Goal: Information Seeking & Learning: Learn about a topic

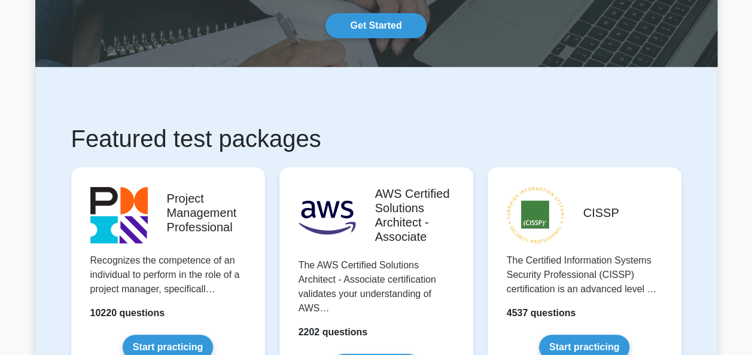
scroll to position [239, 0]
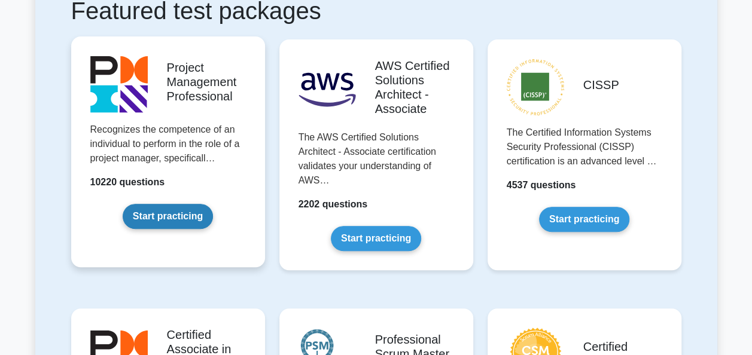
click at [179, 222] on link "Start practicing" at bounding box center [168, 216] width 90 height 25
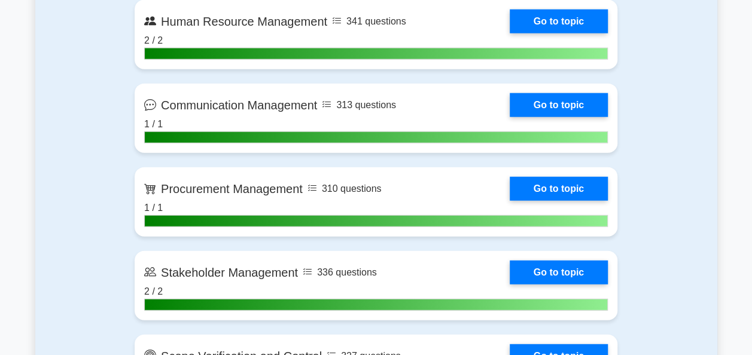
scroll to position [1375, 0]
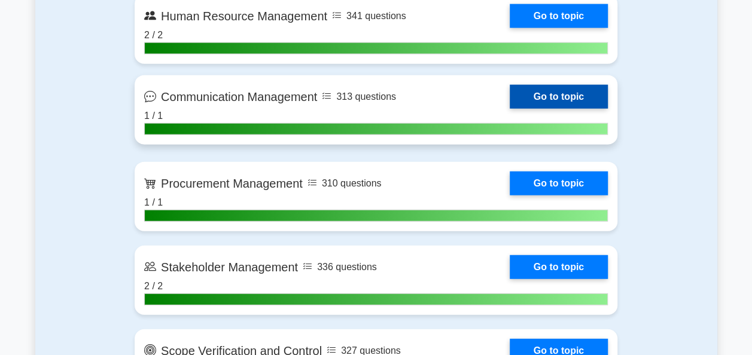
click at [560, 88] on link "Go to topic" at bounding box center [558, 97] width 98 height 24
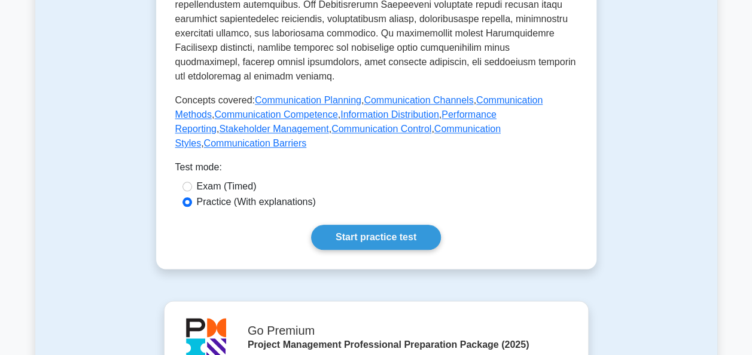
scroll to position [658, 0]
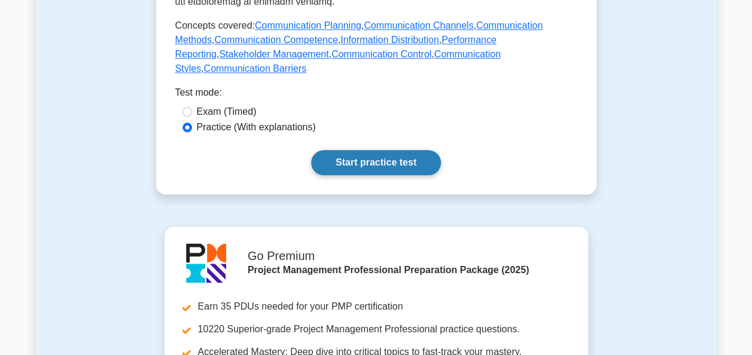
click at [383, 150] on link "Start practice test" at bounding box center [376, 162] width 130 height 25
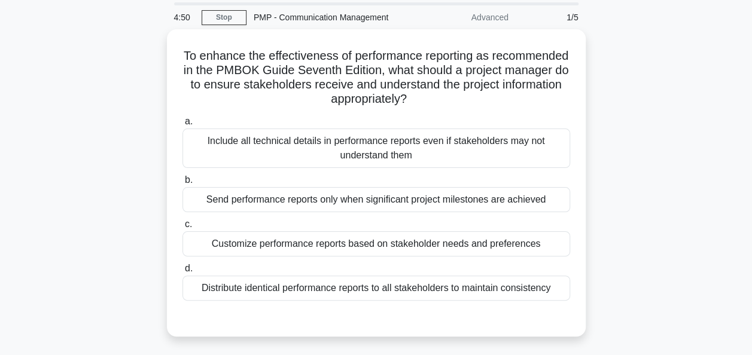
scroll to position [60, 0]
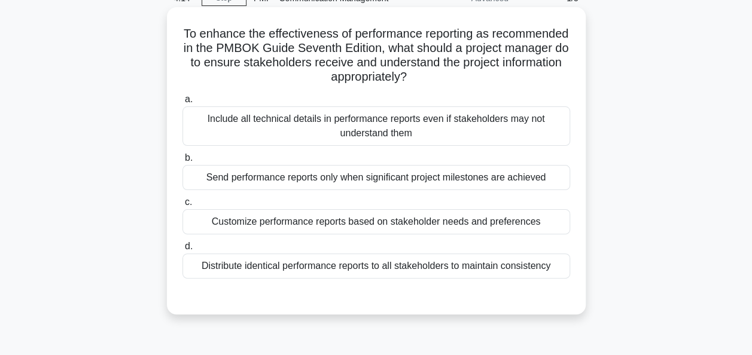
click at [435, 273] on div "Distribute identical performance reports to all stakeholders to maintain consis…" at bounding box center [375, 265] width 387 height 25
click at [182, 251] on input "d. Distribute identical performance reports to all stakeholders to maintain con…" at bounding box center [182, 247] width 0 height 8
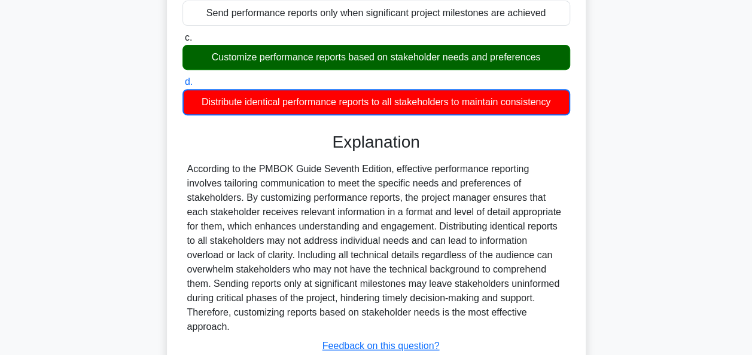
scroll to position [296, 0]
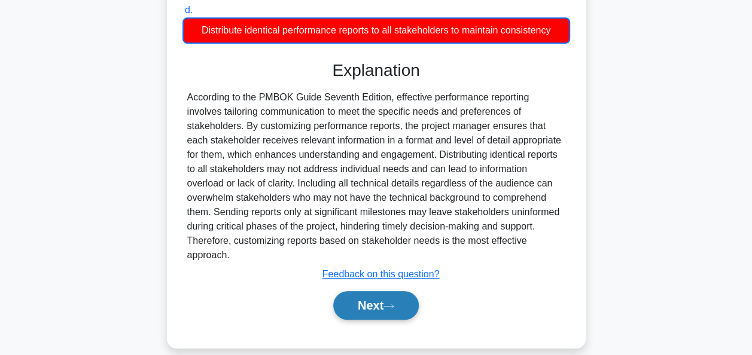
click at [333, 291] on button "Next" at bounding box center [375, 305] width 85 height 29
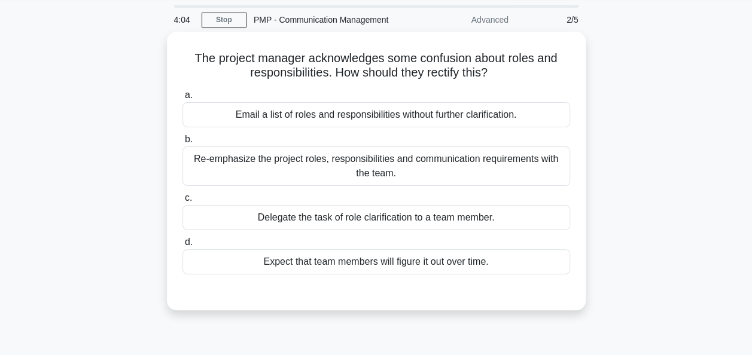
scroll to position [0, 0]
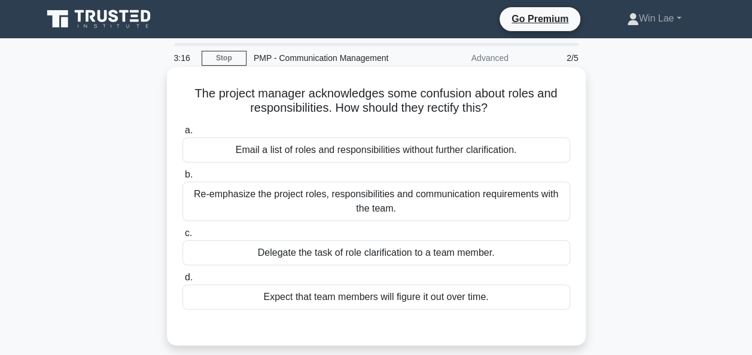
click at [338, 205] on div "Re-emphasize the project roles, responsibilities and communication requirements…" at bounding box center [375, 201] width 387 height 39
click at [182, 179] on input "b. Re-emphasize the project roles, responsibilities and communication requireme…" at bounding box center [182, 175] width 0 height 8
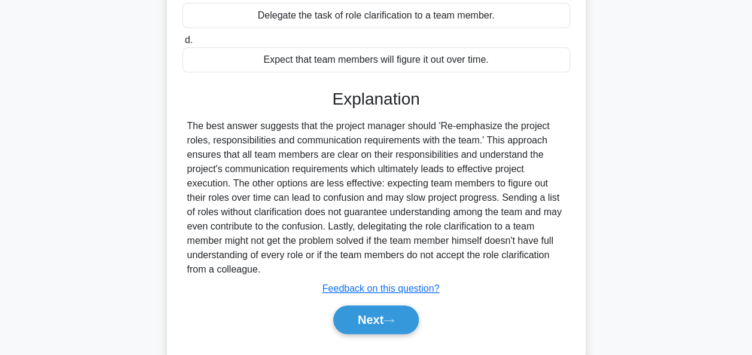
scroll to position [291, 0]
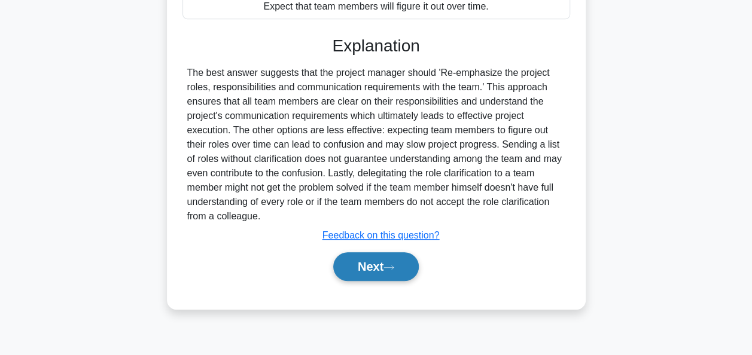
click at [395, 271] on button "Next" at bounding box center [375, 266] width 85 height 29
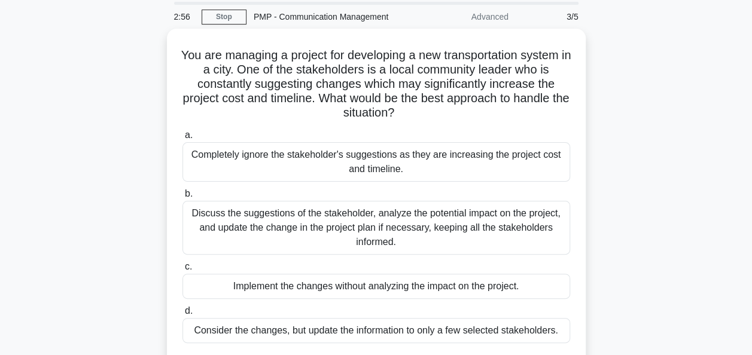
scroll to position [60, 0]
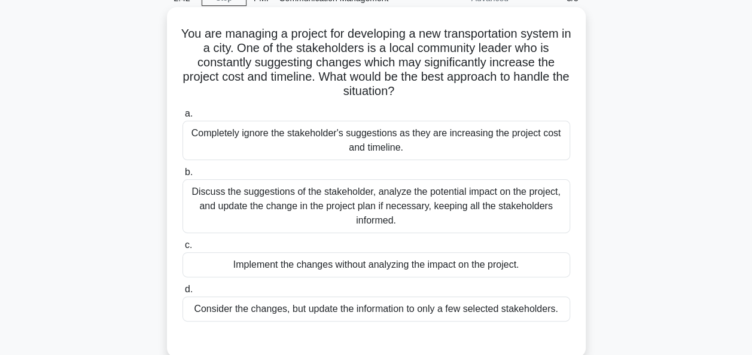
click at [335, 223] on div "Discuss the suggestions of the stakeholder, analyze the potential impact on the…" at bounding box center [375, 206] width 387 height 54
click at [182, 176] on input "b. Discuss the suggestions of the stakeholder, analyze the potential impact on …" at bounding box center [182, 173] width 0 height 8
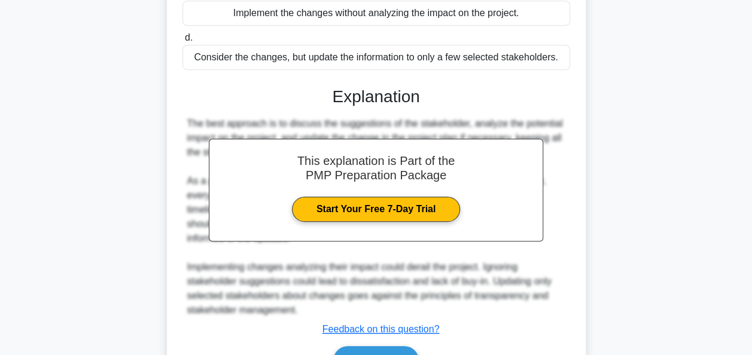
scroll to position [380, 0]
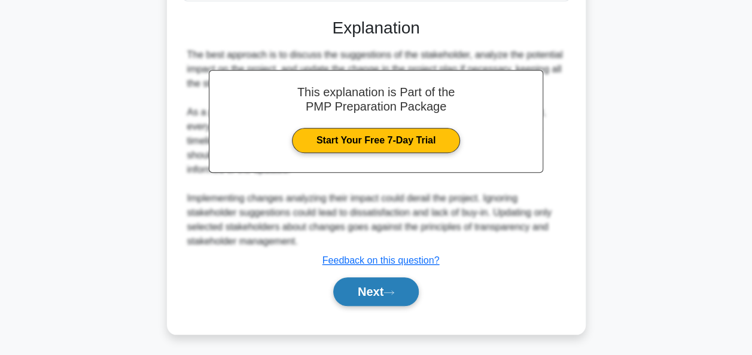
click at [347, 300] on button "Next" at bounding box center [375, 291] width 85 height 29
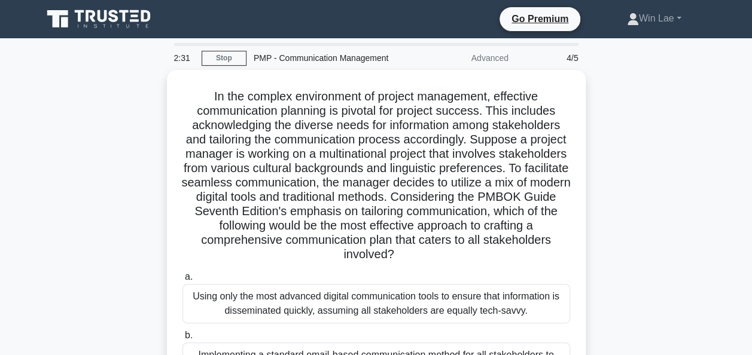
scroll to position [60, 0]
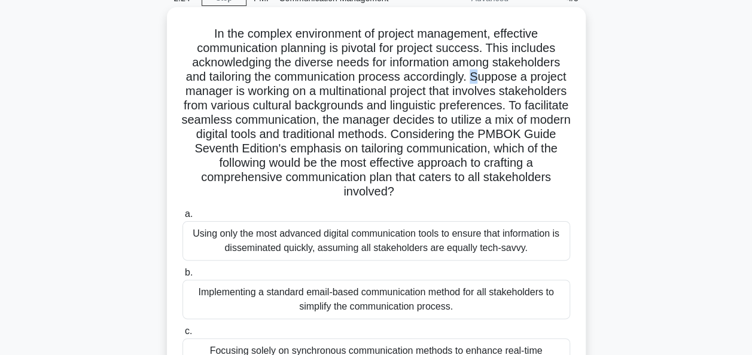
click at [500, 78] on h5 "In the complex environment of project management, effective communication plann…" at bounding box center [376, 112] width 390 height 173
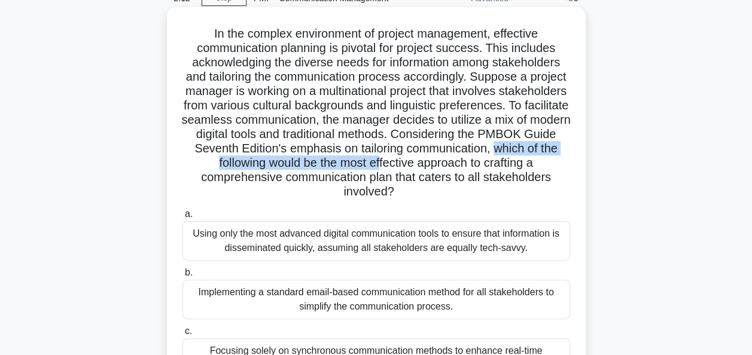
drag, startPoint x: 282, startPoint y: 164, endPoint x: 521, endPoint y: 158, distance: 239.2
click at [521, 158] on h5 "In the complex environment of project management, effective communication plann…" at bounding box center [376, 112] width 390 height 173
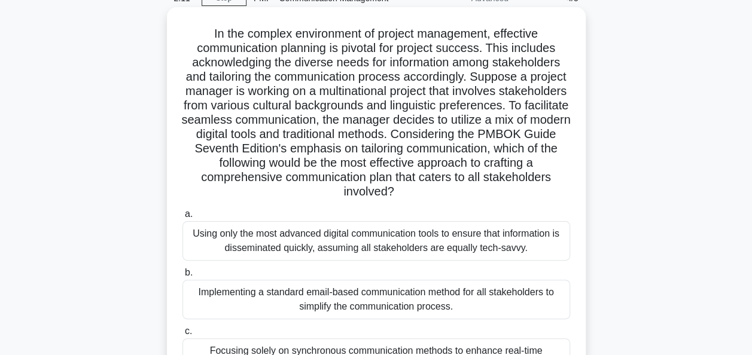
click at [196, 178] on h5 "In the complex environment of project management, effective communication plann…" at bounding box center [376, 112] width 390 height 173
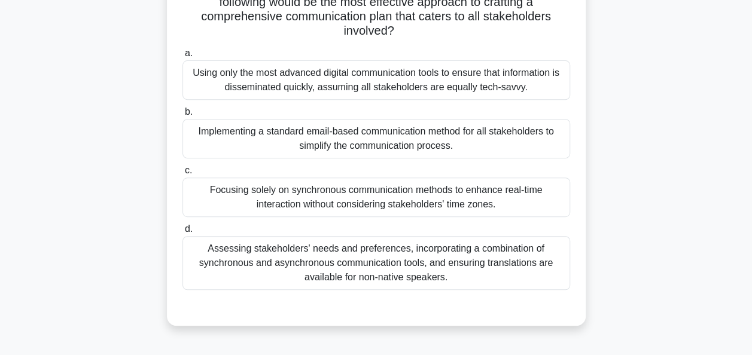
scroll to position [239, 0]
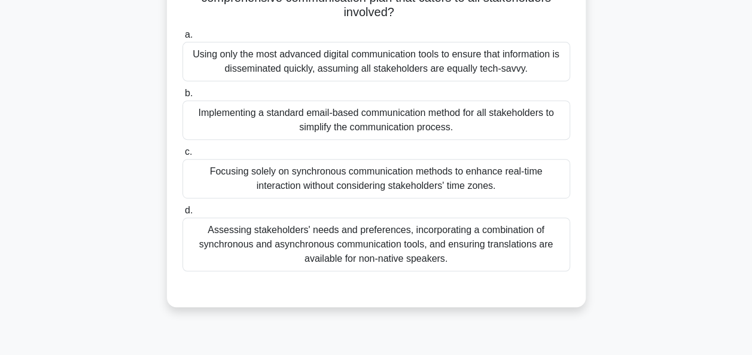
click at [360, 265] on div "Assessing stakeholders' needs and preferences, incorporating a combination of s…" at bounding box center [375, 245] width 387 height 54
click at [182, 215] on input "d. Assessing stakeholders' needs and preferences, incorporating a combination o…" at bounding box center [182, 211] width 0 height 8
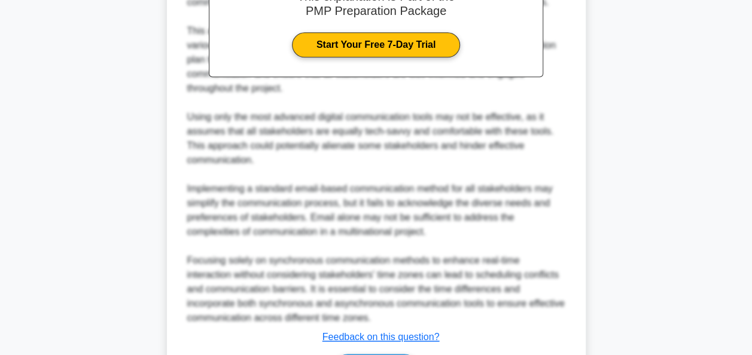
scroll to position [658, 0]
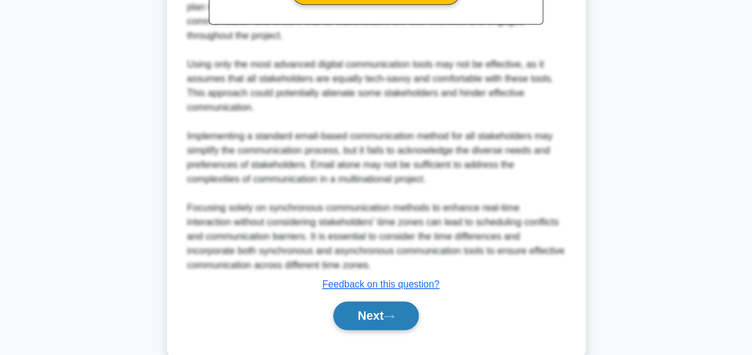
click at [361, 301] on button "Next" at bounding box center [375, 315] width 85 height 29
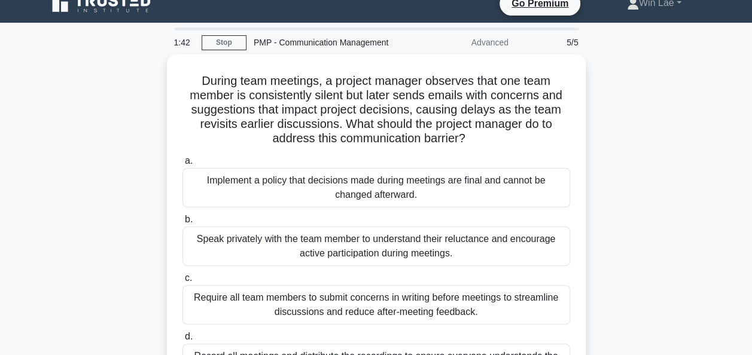
scroll to position [0, 0]
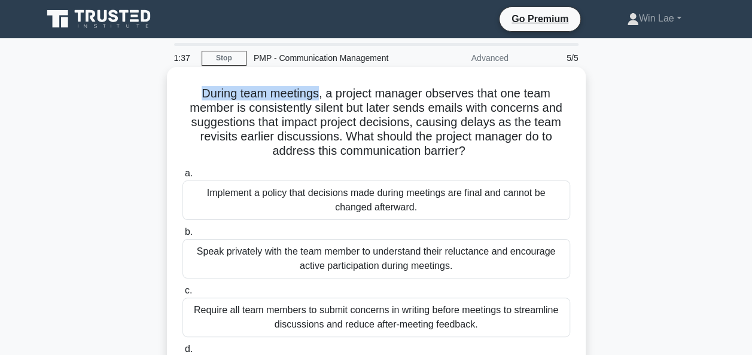
drag, startPoint x: 196, startPoint y: 92, endPoint x: 317, endPoint y: 91, distance: 120.8
click at [317, 91] on h5 "During team meetings, a project manager observes that one team member is consis…" at bounding box center [376, 122] width 390 height 73
drag, startPoint x: 317, startPoint y: 91, endPoint x: 484, endPoint y: 100, distance: 167.7
click at [484, 100] on h5 "During team meetings, a project manager observes that one team member is consis…" at bounding box center [376, 122] width 390 height 73
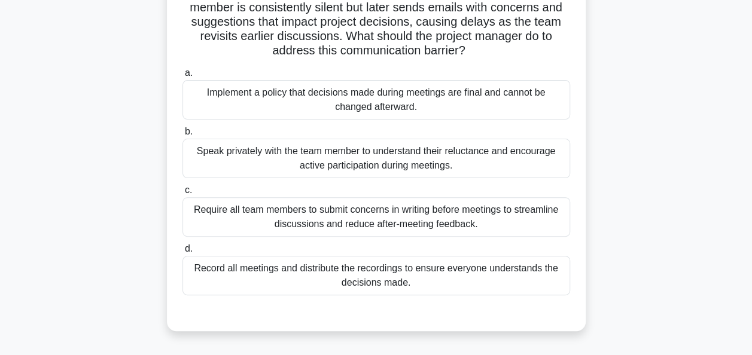
scroll to position [120, 0]
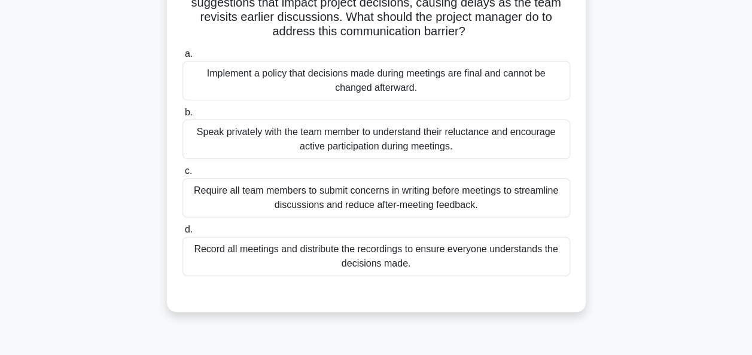
click at [385, 198] on div "Require all team members to submit concerns in writing before meetings to strea…" at bounding box center [375, 197] width 387 height 39
click at [182, 175] on input "c. Require all team members to submit concerns in writing before meetings to st…" at bounding box center [182, 171] width 0 height 8
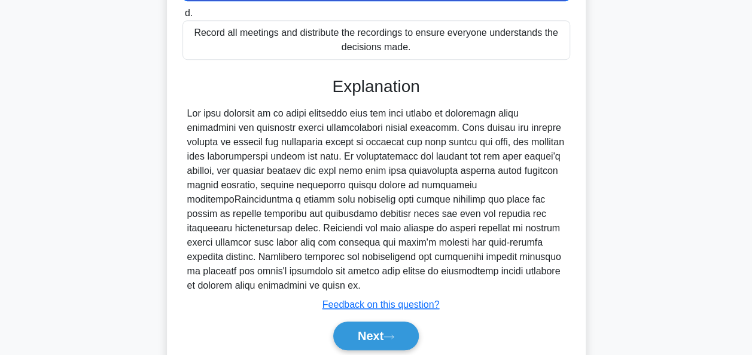
scroll to position [359, 0]
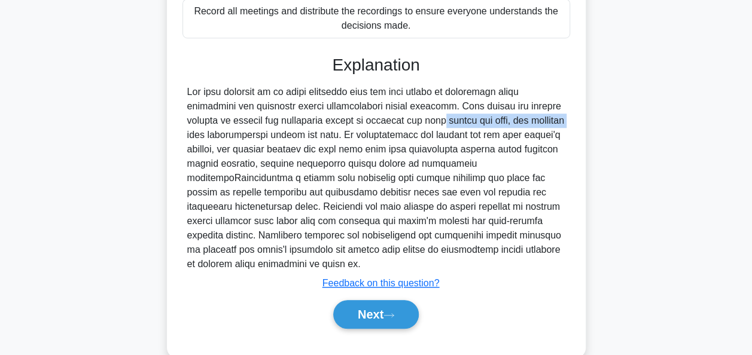
drag, startPoint x: 377, startPoint y: 122, endPoint x: 520, endPoint y: 120, distance: 142.9
click at [520, 120] on div at bounding box center [376, 178] width 378 height 187
click at [218, 155] on div at bounding box center [376, 178] width 378 height 187
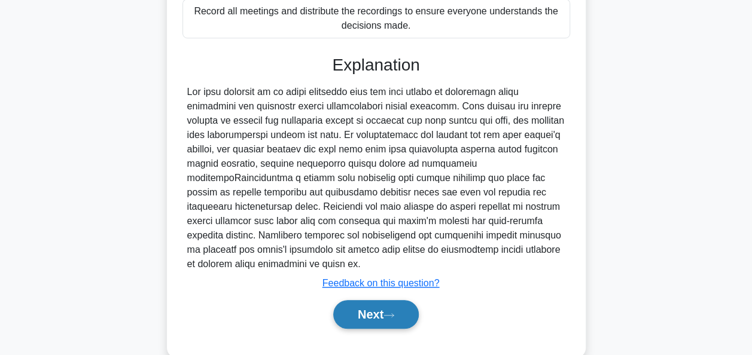
click at [396, 320] on button "Next" at bounding box center [375, 314] width 85 height 29
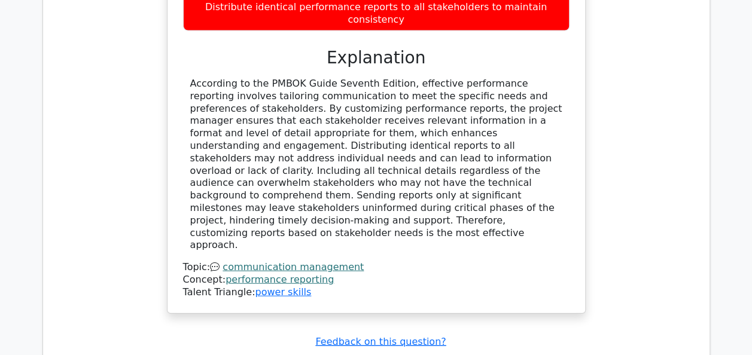
scroll to position [1495, 0]
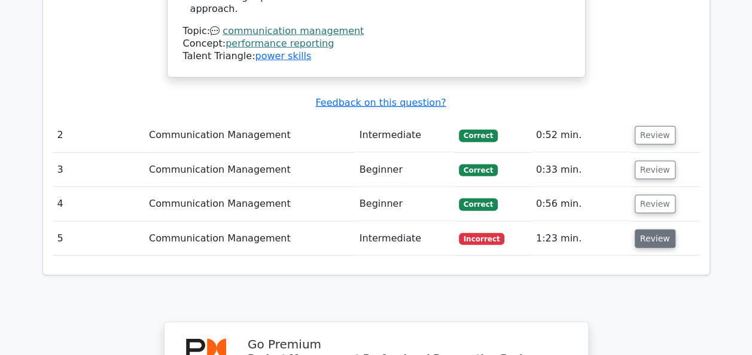
click at [653, 230] on button "Review" at bounding box center [654, 239] width 41 height 19
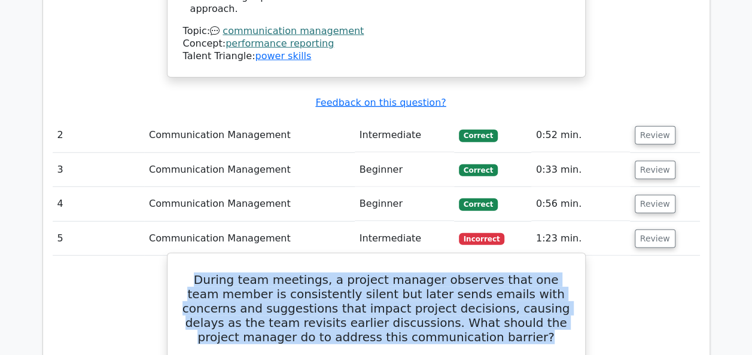
drag, startPoint x: 199, startPoint y: 169, endPoint x: 509, endPoint y: 224, distance: 314.5
click at [509, 273] on h5 "During team meetings, a project manager observes that one team member is consis…" at bounding box center [376, 309] width 389 height 72
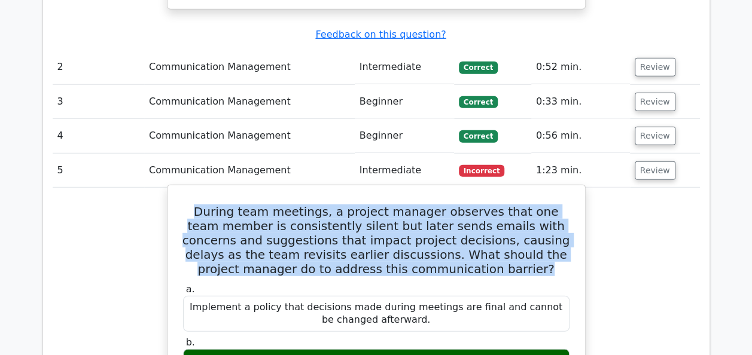
scroll to position [1674, 0]
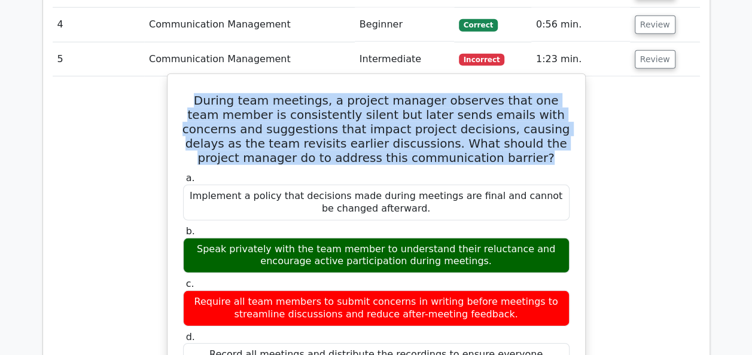
drag, startPoint x: 245, startPoint y: 203, endPoint x: 551, endPoint y: 203, distance: 306.1
click at [551, 291] on div "Require all team members to submit concerns in writing before meetings to strea…" at bounding box center [376, 309] width 386 height 36
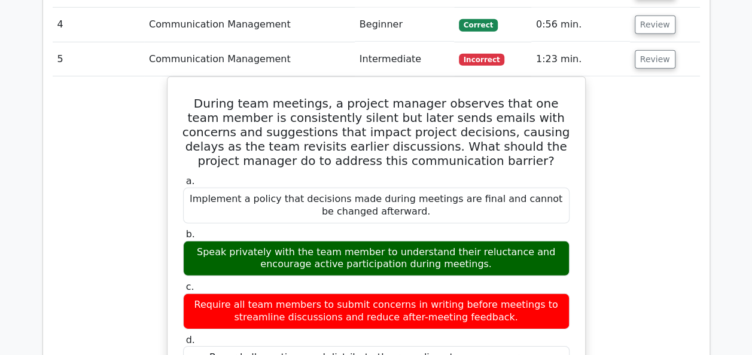
drag, startPoint x: 551, startPoint y: 203, endPoint x: 678, endPoint y: 123, distance: 150.8
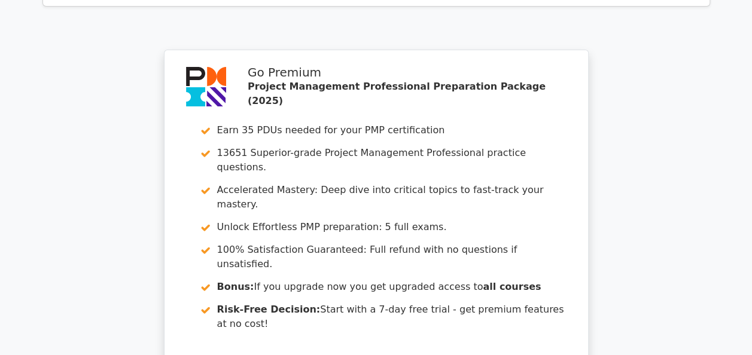
scroll to position [2500, 0]
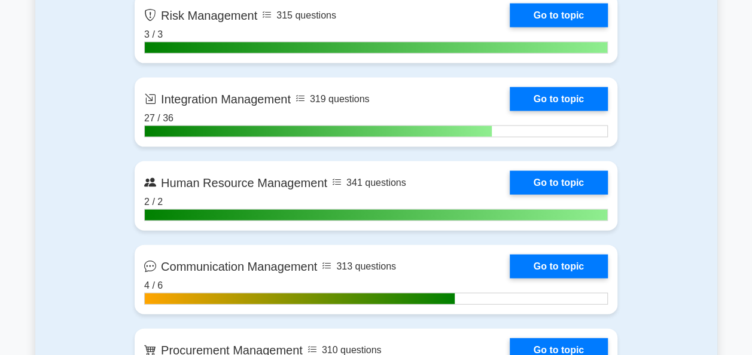
scroll to position [1260, 0]
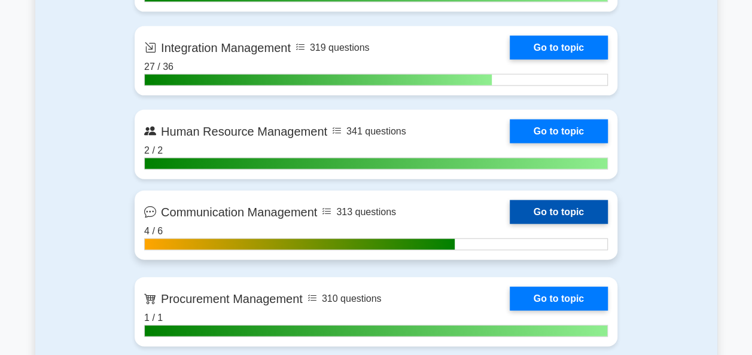
click at [552, 203] on link "Go to topic" at bounding box center [558, 212] width 98 height 24
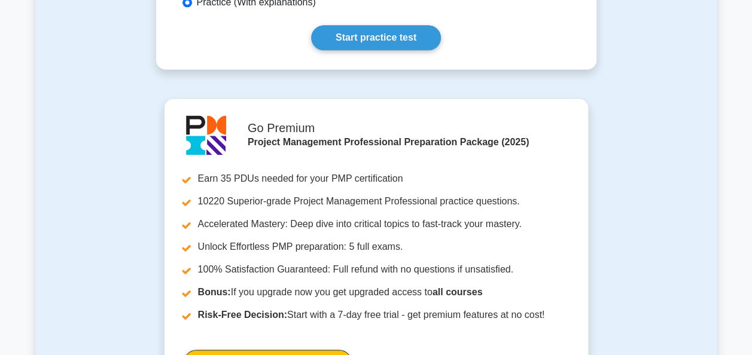
scroll to position [762, 0]
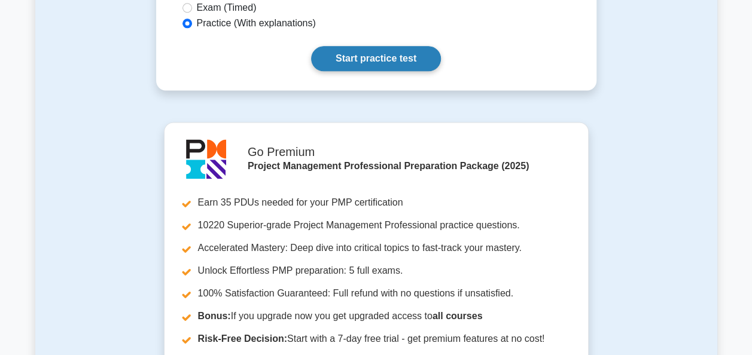
click at [346, 46] on link "Start practice test" at bounding box center [376, 58] width 130 height 25
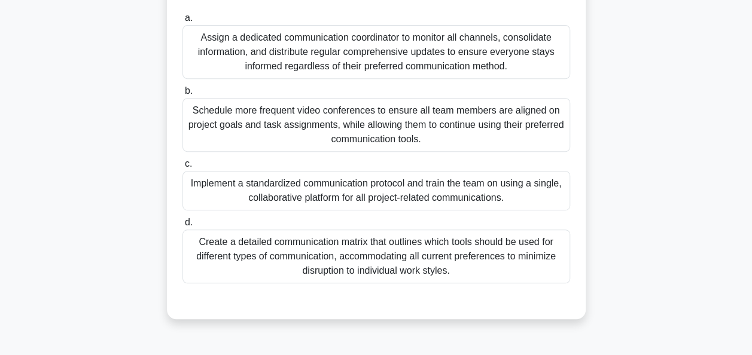
scroll to position [231, 0]
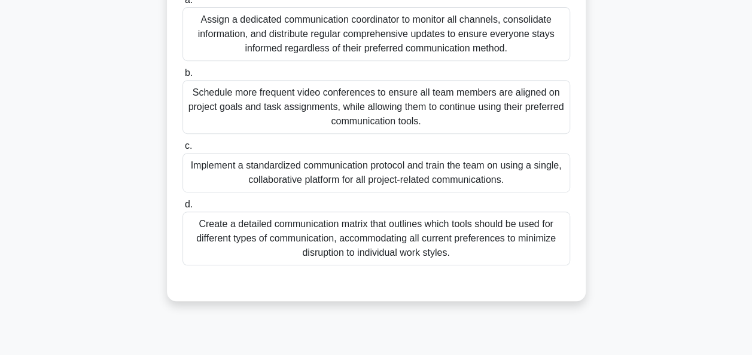
click at [365, 170] on div "Implement a standardized communication protocol and train the team on using a s…" at bounding box center [375, 172] width 387 height 39
click at [182, 150] on input "c. Implement a standardized communication protocol and train the team on using …" at bounding box center [182, 146] width 0 height 8
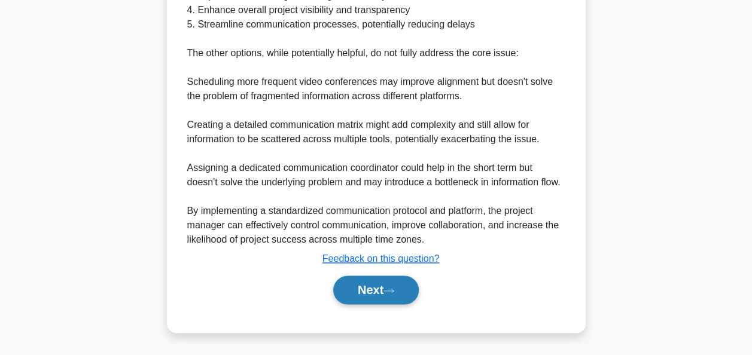
click at [393, 292] on icon at bounding box center [388, 291] width 11 height 7
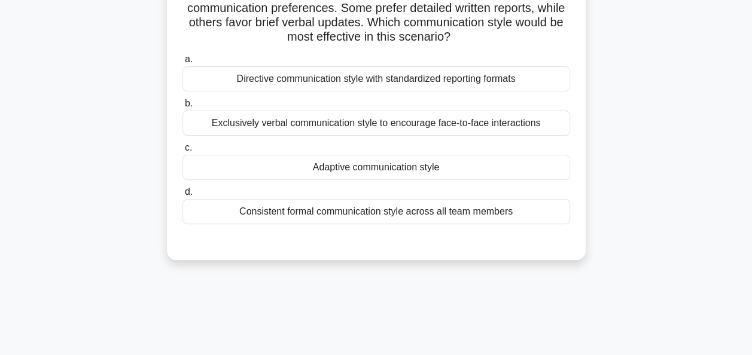
scroll to position [0, 0]
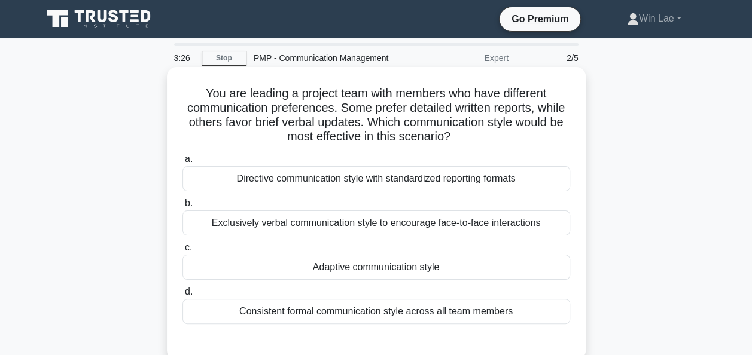
click at [392, 276] on div "Adaptive communication style" at bounding box center [375, 267] width 387 height 25
click at [182, 252] on input "c. Adaptive communication style" at bounding box center [182, 248] width 0 height 8
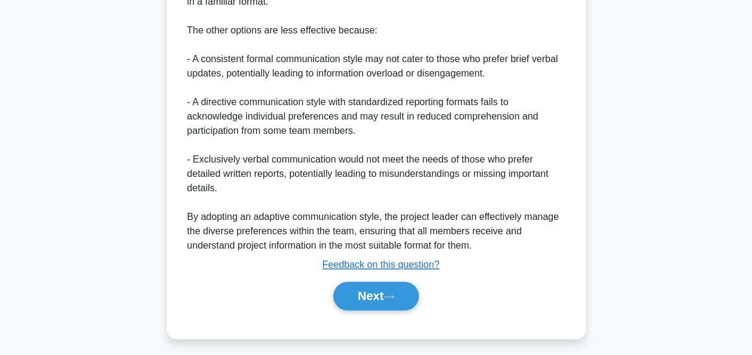
scroll to position [653, 0]
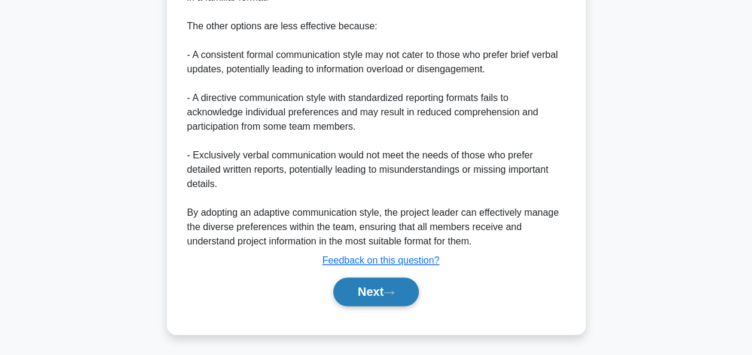
click at [393, 292] on icon at bounding box center [389, 293] width 10 height 4
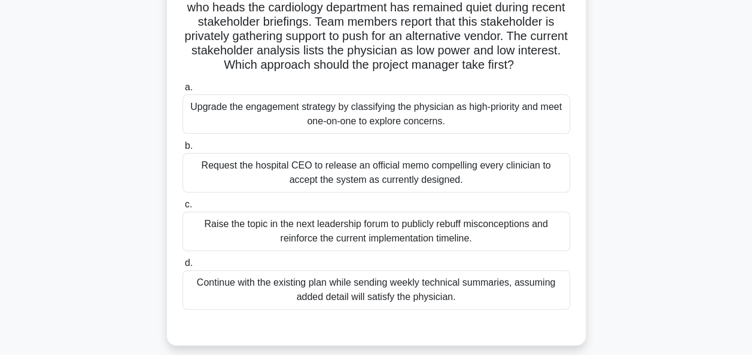
scroll to position [120, 0]
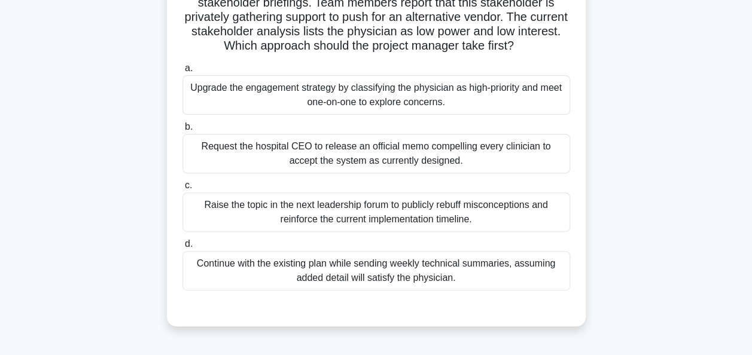
click at [326, 103] on div "Upgrade the engagement strategy by classifying the physician as high-priority a…" at bounding box center [375, 94] width 387 height 39
click at [182, 72] on input "a. Upgrade the engagement strategy by classifying the physician as high-priorit…" at bounding box center [182, 69] width 0 height 8
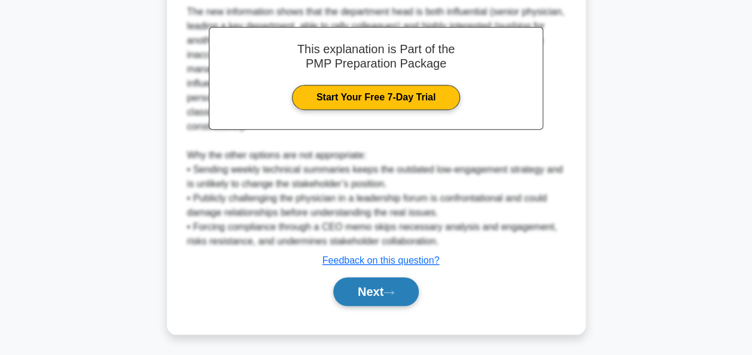
drag, startPoint x: 356, startPoint y: 288, endPoint x: 364, endPoint y: 289, distance: 7.4
click at [356, 288] on button "Next" at bounding box center [375, 291] width 85 height 29
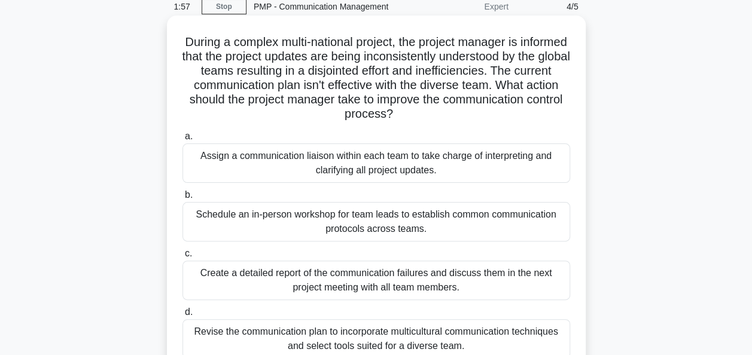
scroll to position [0, 0]
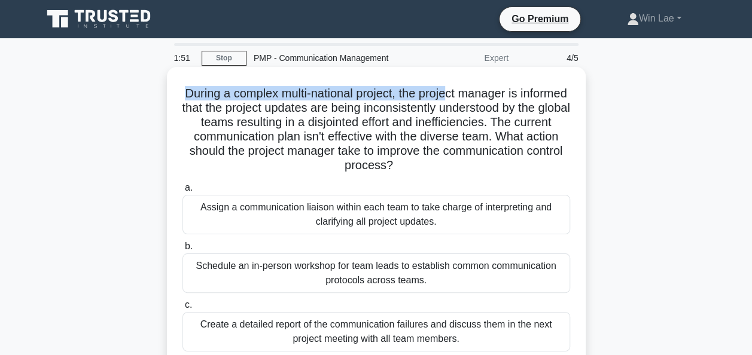
drag, startPoint x: 204, startPoint y: 98, endPoint x: 477, endPoint y: 95, distance: 272.0
click at [477, 95] on h5 "During a complex multi-national project, the project manager is informed that t…" at bounding box center [376, 129] width 390 height 87
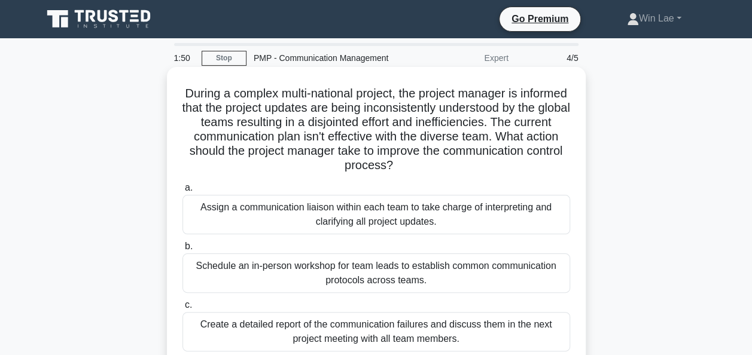
click at [251, 112] on h5 "During a complex multi-national project, the project manager is informed that t…" at bounding box center [376, 129] width 390 height 87
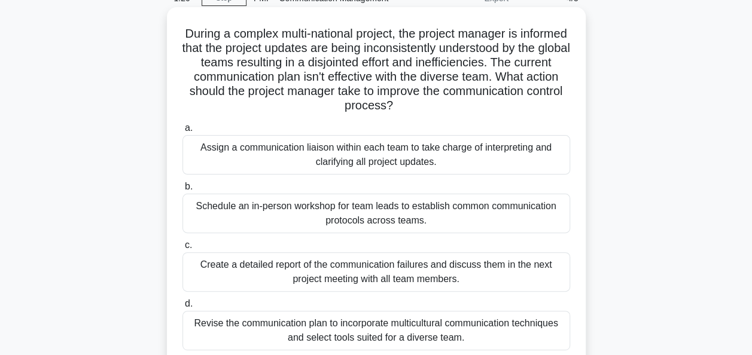
scroll to position [120, 0]
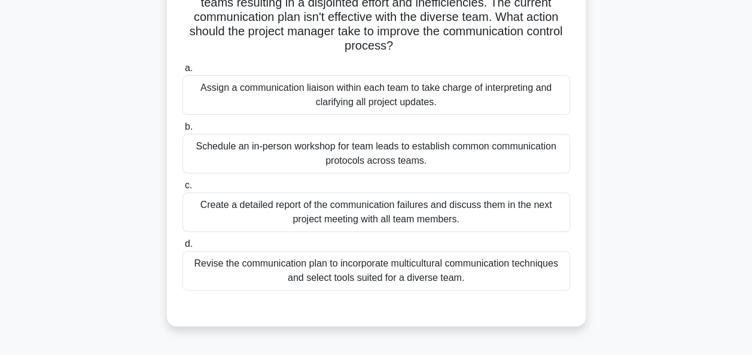
click at [464, 269] on div "Revise the communication plan to incorporate multicultural communication techni…" at bounding box center [375, 270] width 387 height 39
click at [182, 248] on input "d. Revise the communication plan to incorporate multicultural communication tec…" at bounding box center [182, 244] width 0 height 8
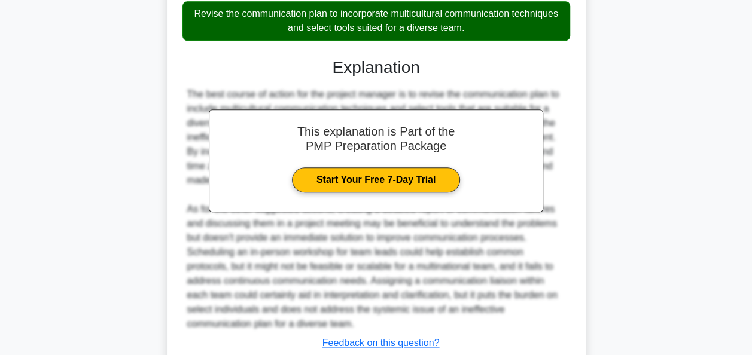
scroll to position [452, 0]
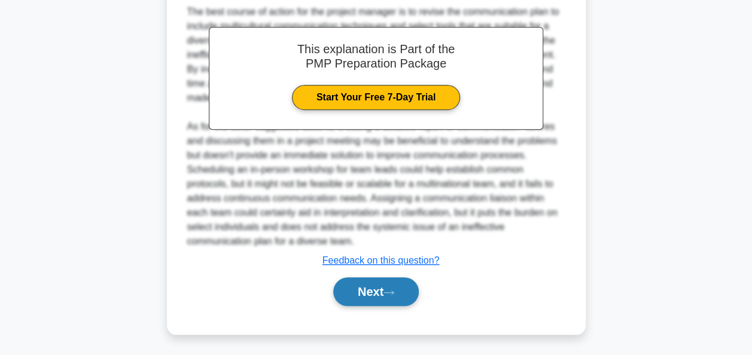
click at [366, 294] on button "Next" at bounding box center [375, 291] width 85 height 29
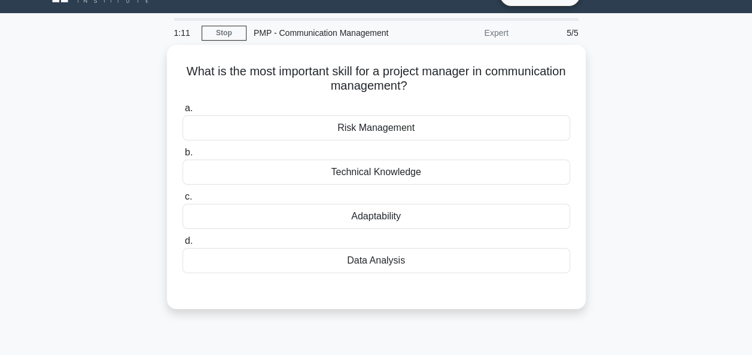
scroll to position [0, 0]
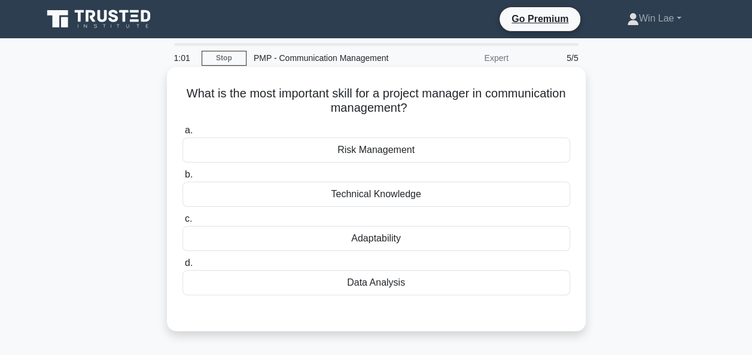
click at [374, 242] on div "Adaptability" at bounding box center [375, 238] width 387 height 25
click at [182, 223] on input "c. Adaptability" at bounding box center [182, 219] width 0 height 8
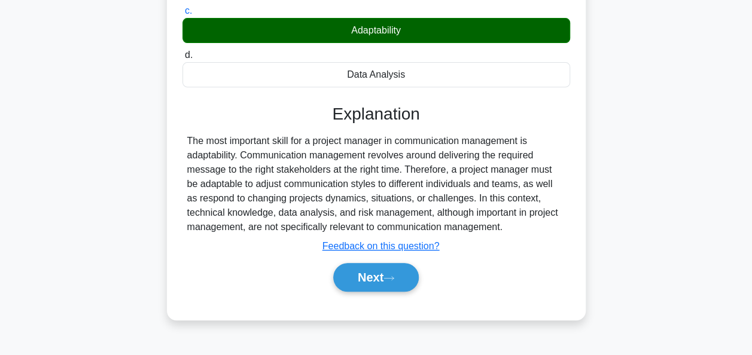
scroll to position [291, 0]
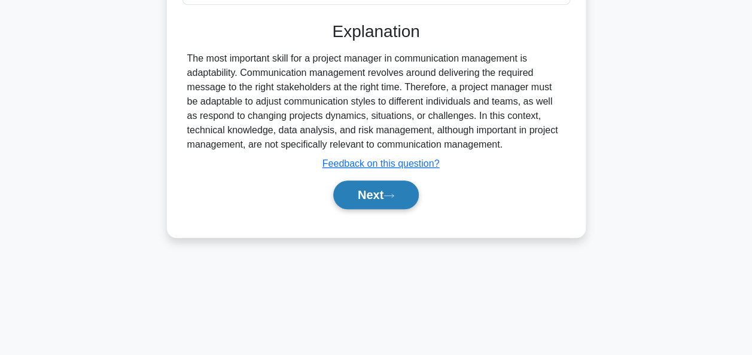
click at [347, 193] on button "Next" at bounding box center [375, 195] width 85 height 29
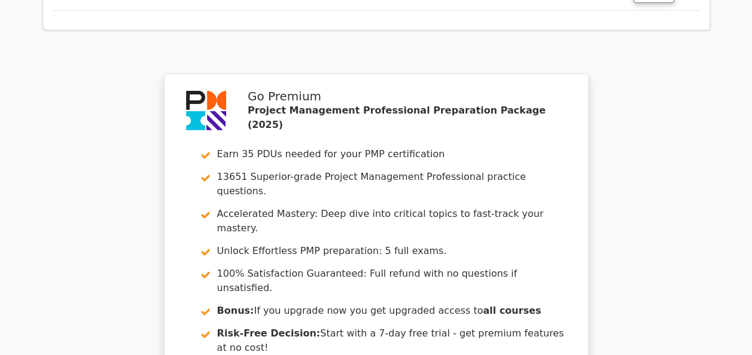
scroll to position [2243, 0]
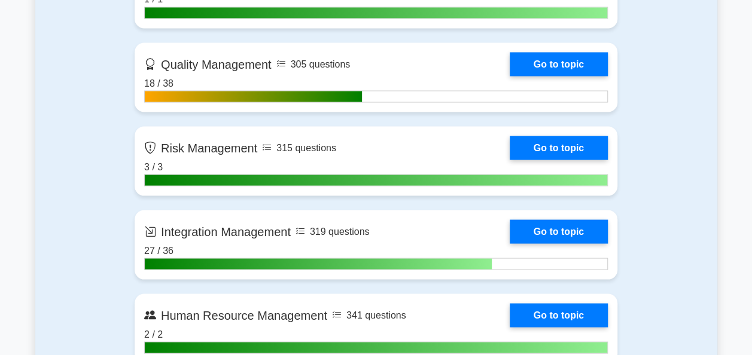
scroll to position [1256, 0]
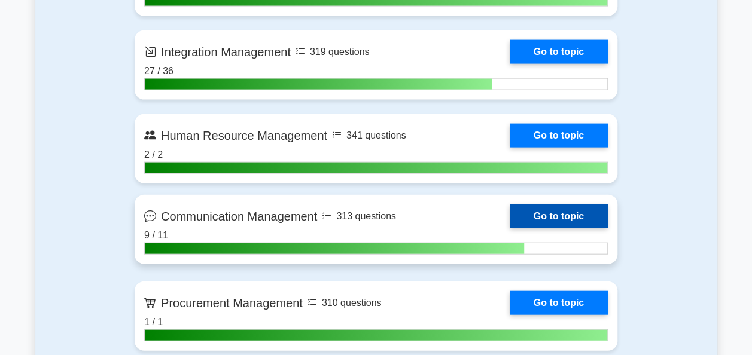
click at [569, 216] on link "Go to topic" at bounding box center [558, 216] width 98 height 24
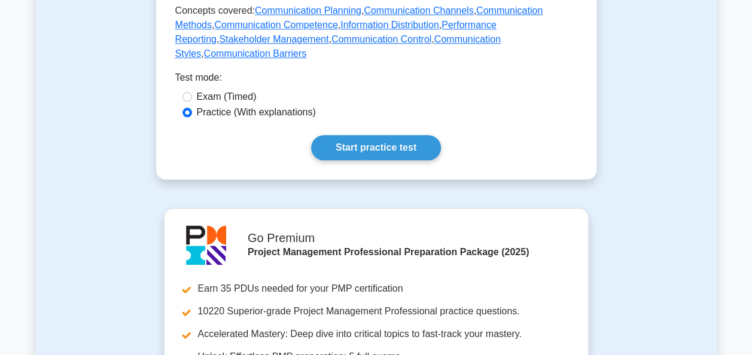
scroll to position [478, 0]
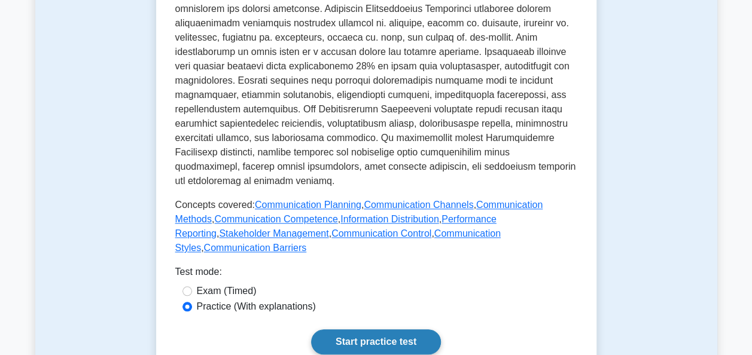
click at [371, 329] on link "Start practice test" at bounding box center [376, 341] width 130 height 25
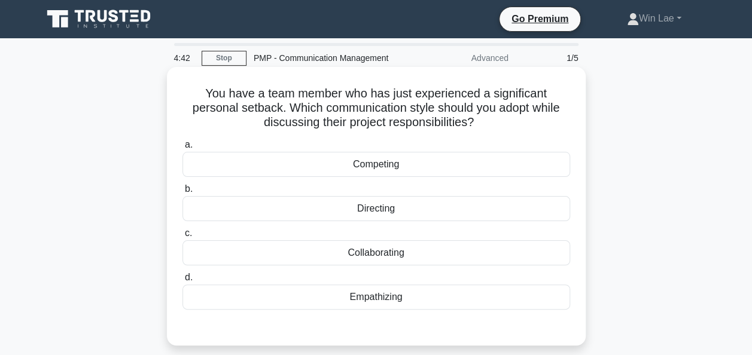
click at [388, 258] on div "Collaborating" at bounding box center [375, 252] width 387 height 25
click at [182, 237] on input "c. Collaborating" at bounding box center [182, 234] width 0 height 8
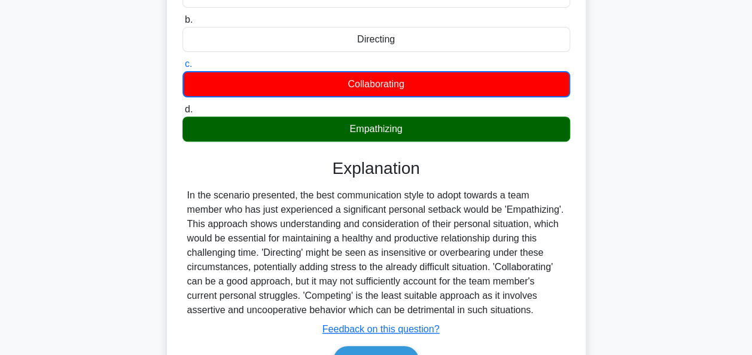
scroll to position [239, 0]
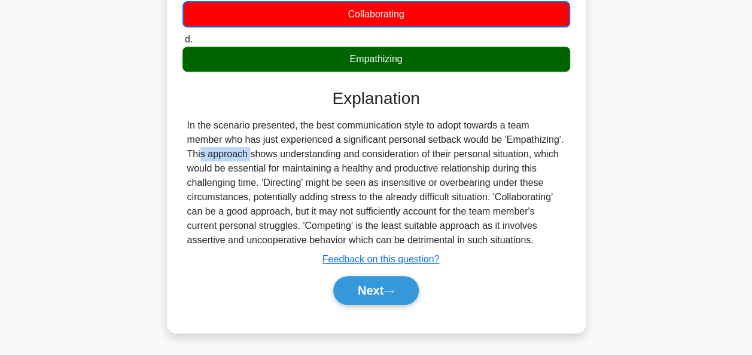
drag, startPoint x: 506, startPoint y: 139, endPoint x: 556, endPoint y: 142, distance: 50.3
click at [556, 142] on div "In the scenario presented, the best communication style to adopt towards a team…" at bounding box center [376, 182] width 378 height 129
copy div "Empathizing"
click at [392, 291] on icon at bounding box center [388, 291] width 11 height 7
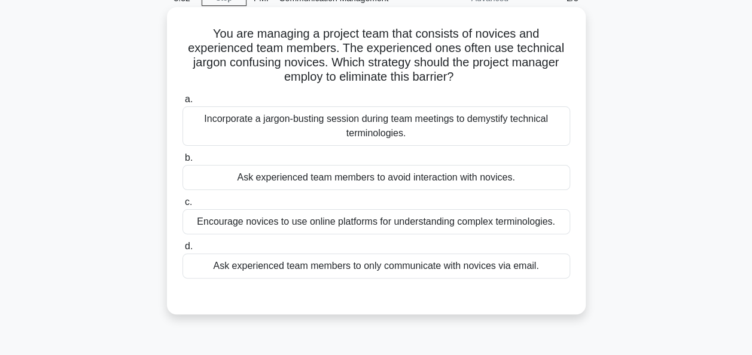
scroll to position [0, 0]
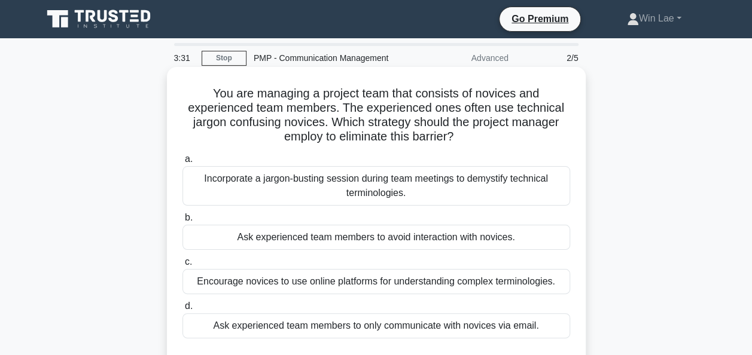
click at [421, 194] on div "Incorporate a jargon-busting session during team meetings to demystify technica…" at bounding box center [375, 185] width 387 height 39
click at [182, 163] on input "a. Incorporate a jargon-busting session during team meetings to demystify techn…" at bounding box center [182, 159] width 0 height 8
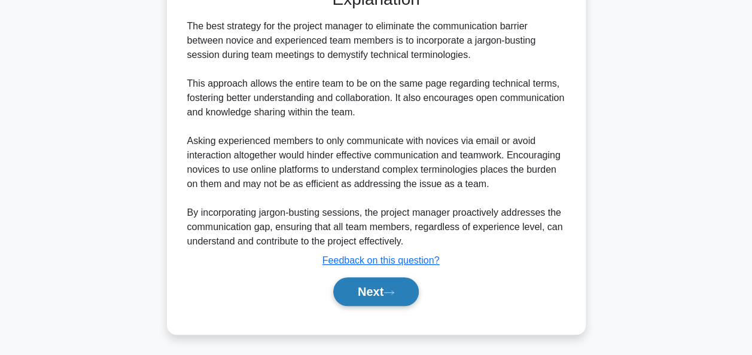
click at [351, 281] on button "Next" at bounding box center [375, 291] width 85 height 29
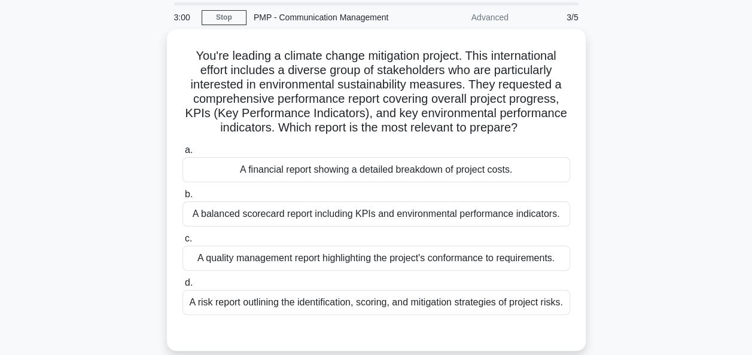
scroll to position [60, 0]
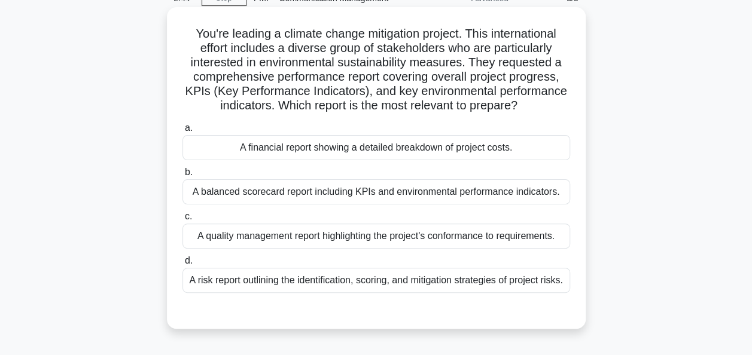
click at [440, 198] on div "A balanced scorecard report including KPIs and environmental performance indica…" at bounding box center [375, 191] width 387 height 25
click at [182, 176] on input "b. A balanced scorecard report including KPIs and environmental performance ind…" at bounding box center [182, 173] width 0 height 8
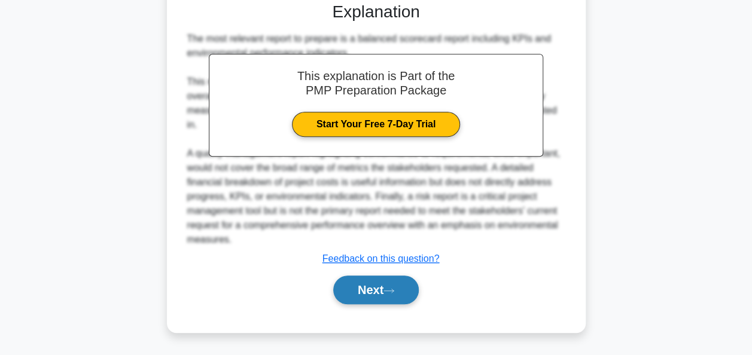
click at [368, 293] on button "Next" at bounding box center [375, 290] width 85 height 29
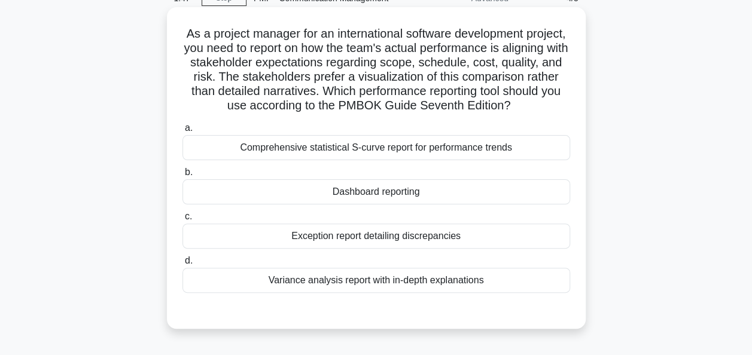
click at [366, 293] on div "Variance analysis report with in-depth explanations" at bounding box center [375, 280] width 387 height 25
click at [182, 265] on input "d. Variance analysis report with in-depth explanations" at bounding box center [182, 261] width 0 height 8
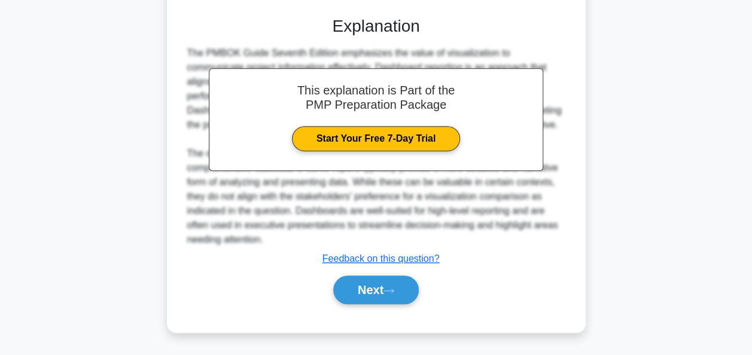
scroll to position [368, 0]
click at [355, 286] on button "Next" at bounding box center [375, 290] width 85 height 29
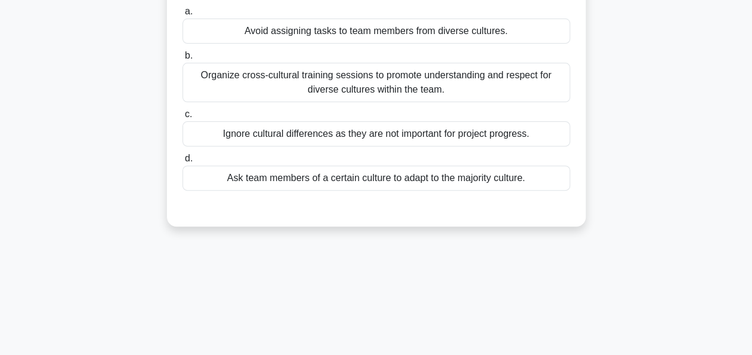
scroll to position [0, 0]
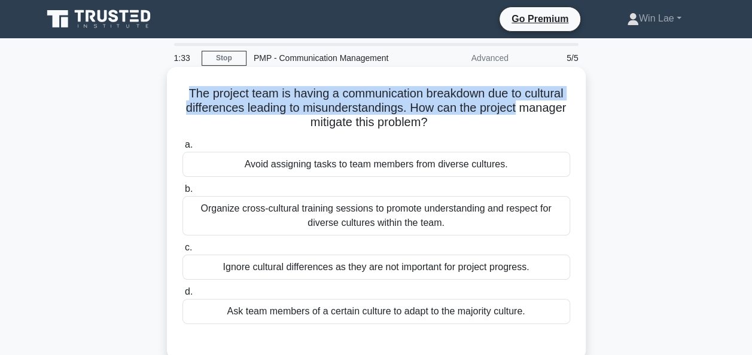
drag, startPoint x: 183, startPoint y: 97, endPoint x: 565, endPoint y: 109, distance: 382.2
click at [565, 109] on h5 "The project team is having a communication breakdown due to cultural difference…" at bounding box center [376, 108] width 390 height 44
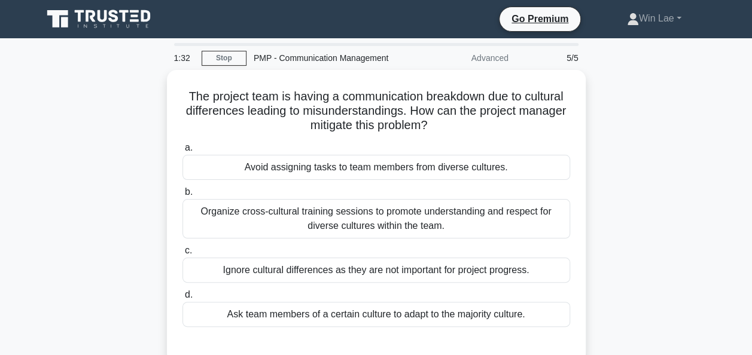
click at [714, 177] on div "The project team is having a communication breakdown due to cultural difference…" at bounding box center [376, 223] width 682 height 307
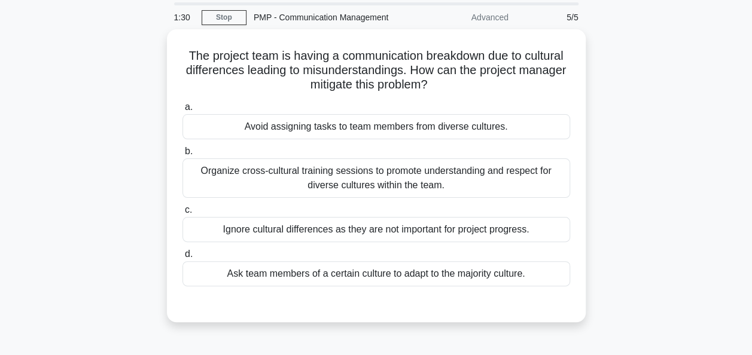
scroll to position [60, 0]
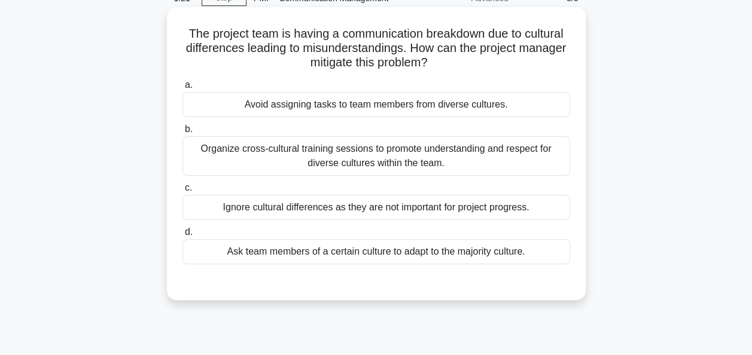
click at [417, 158] on div "Organize cross-cultural training sessions to promote understanding and respect …" at bounding box center [375, 155] width 387 height 39
click at [182, 133] on input "b. Organize cross-cultural training sessions to promote understanding and respe…" at bounding box center [182, 130] width 0 height 8
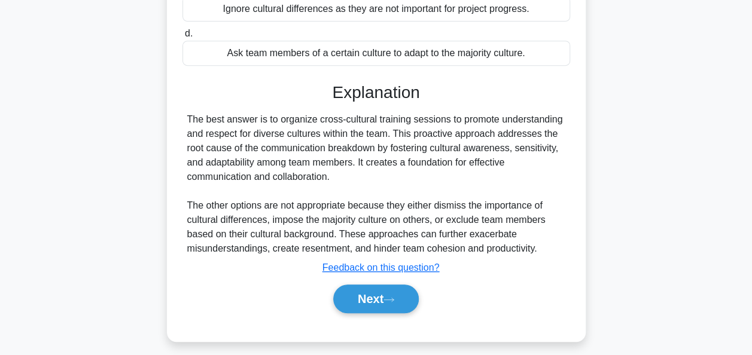
scroll to position [291, 0]
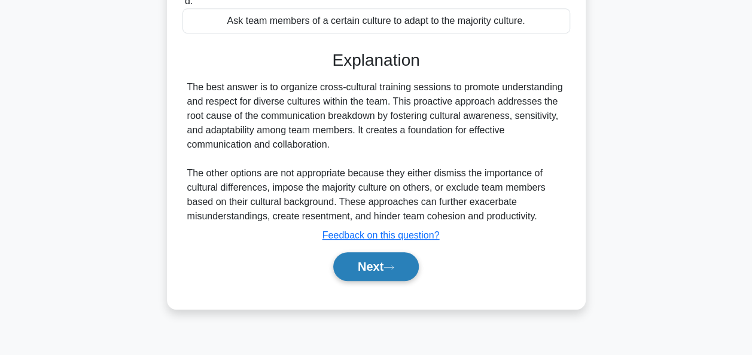
click at [362, 256] on button "Next" at bounding box center [375, 266] width 85 height 29
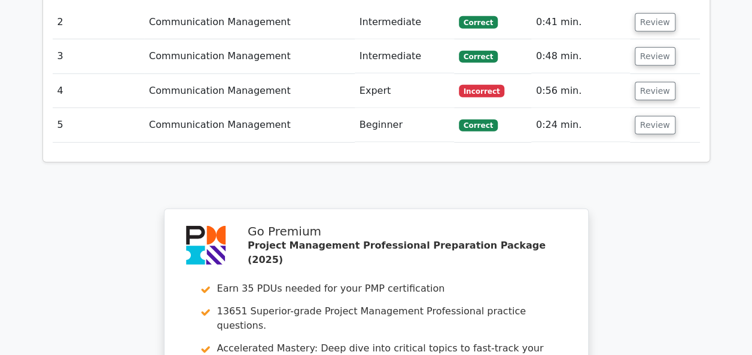
scroll to position [1375, 0]
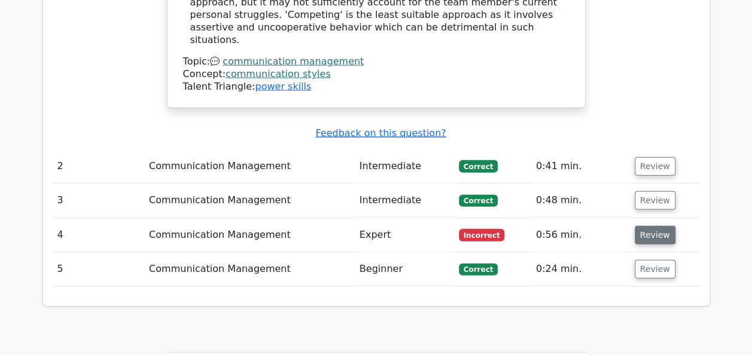
click at [657, 226] on button "Review" at bounding box center [654, 235] width 41 height 19
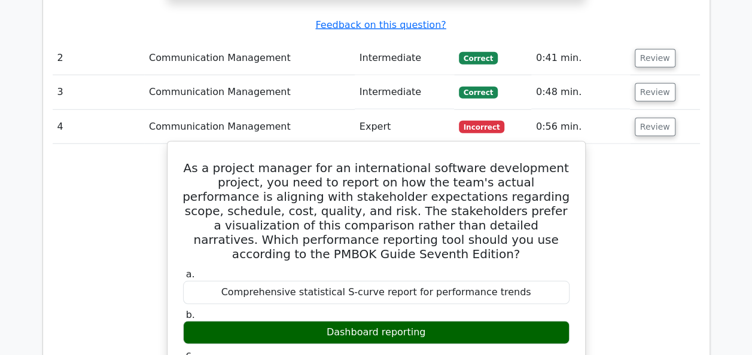
scroll to position [1614, 0]
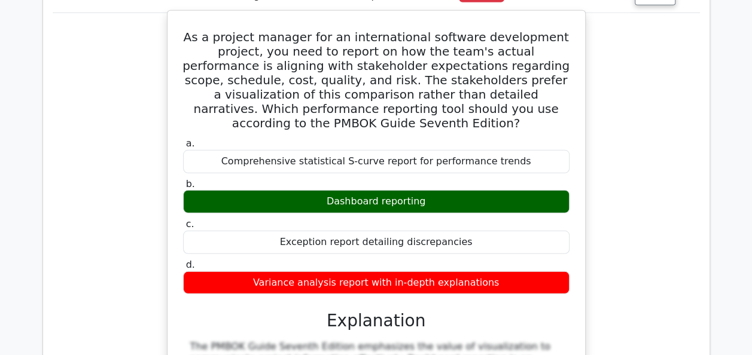
drag, startPoint x: 328, startPoint y: 126, endPoint x: 440, endPoint y: 123, distance: 111.8
click at [440, 190] on div "Dashboard reporting" at bounding box center [376, 201] width 386 height 23
copy div "Dashboard reporting"
